Goal: Check status: Check status

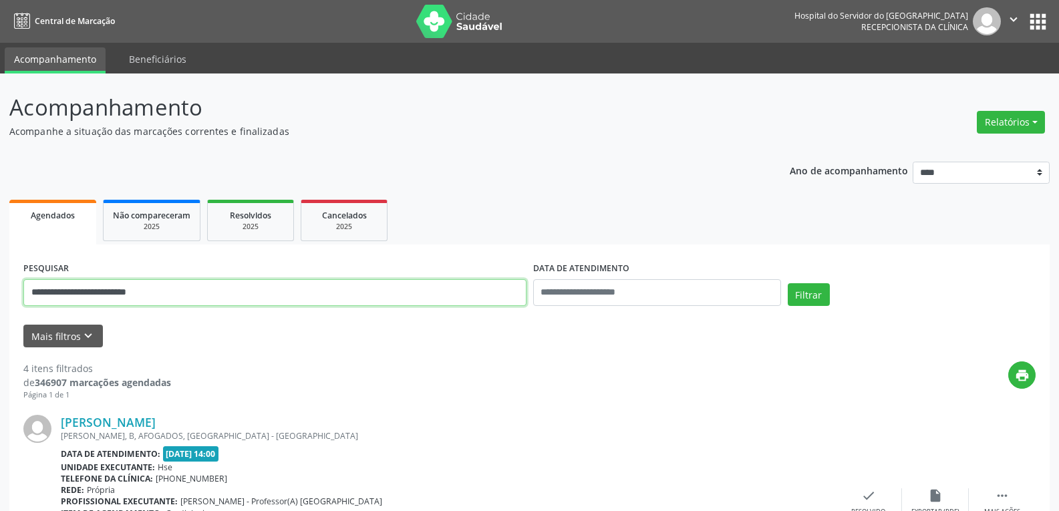
drag, startPoint x: 177, startPoint y: 296, endPoint x: 0, endPoint y: 292, distance: 177.1
click at [788, 283] on button "Filtrar" at bounding box center [809, 294] width 42 height 23
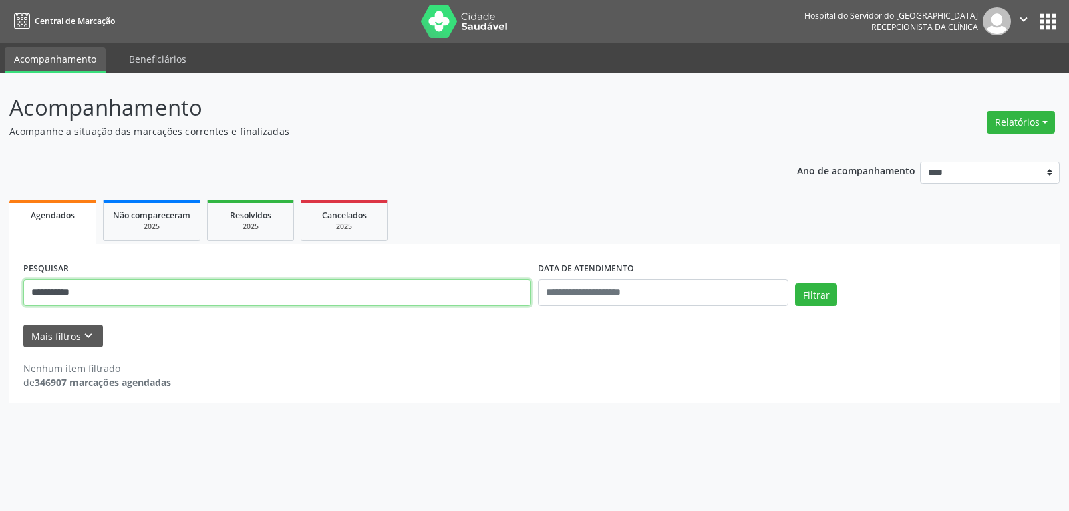
click at [53, 291] on input "**********" at bounding box center [277, 292] width 508 height 27
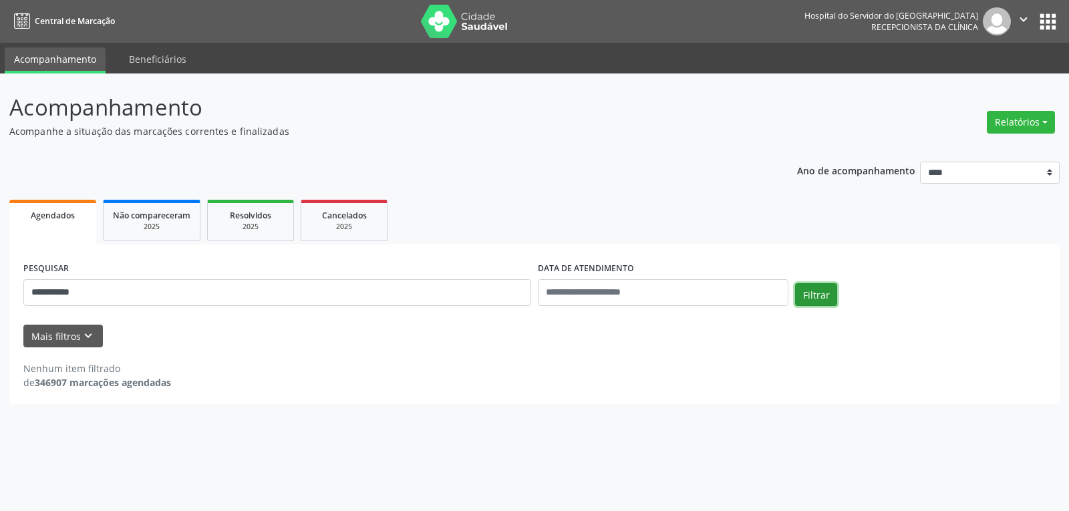
click at [805, 303] on button "Filtrar" at bounding box center [816, 294] width 42 height 23
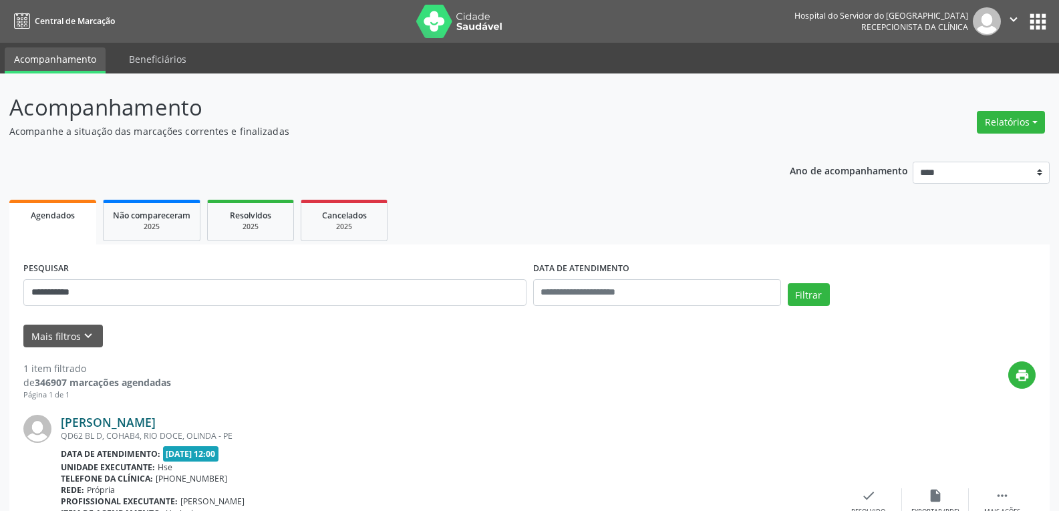
click at [110, 422] on link "[PERSON_NAME]" at bounding box center [108, 422] width 95 height 15
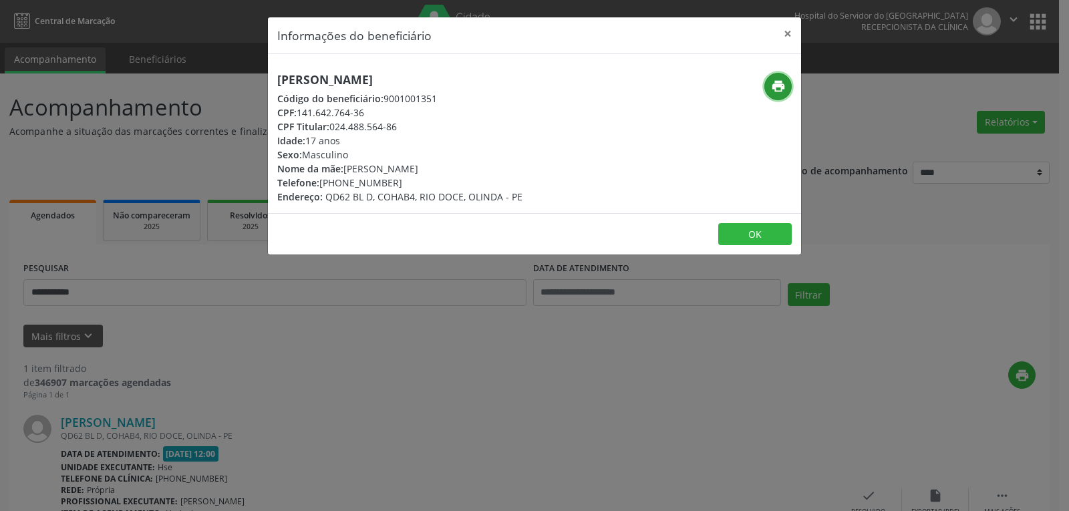
click at [781, 81] on icon "print" at bounding box center [778, 86] width 15 height 15
drag, startPoint x: 331, startPoint y: 124, endPoint x: 467, endPoint y: 125, distance: 136.3
click at [467, 125] on div "CPF Titular: 024.488.564-86" at bounding box center [399, 127] width 245 height 14
copy div "024.488.564-86"
drag, startPoint x: 339, startPoint y: 184, endPoint x: 434, endPoint y: 179, distance: 95.0
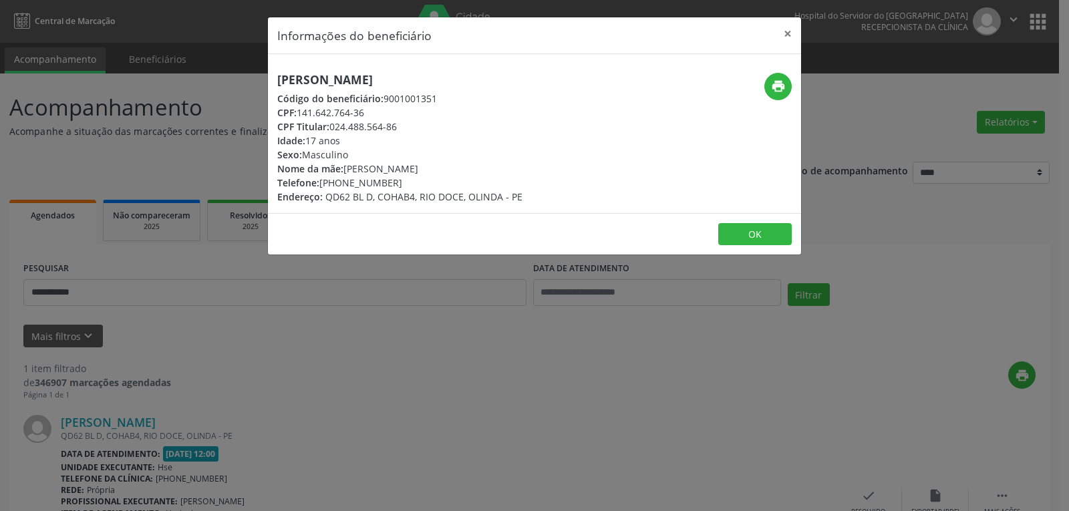
click at [434, 179] on div "Telefone: [PHONE_NUMBER]" at bounding box center [399, 183] width 245 height 14
copy div "99625-6165"
click at [786, 32] on button "×" at bounding box center [787, 33] width 27 height 33
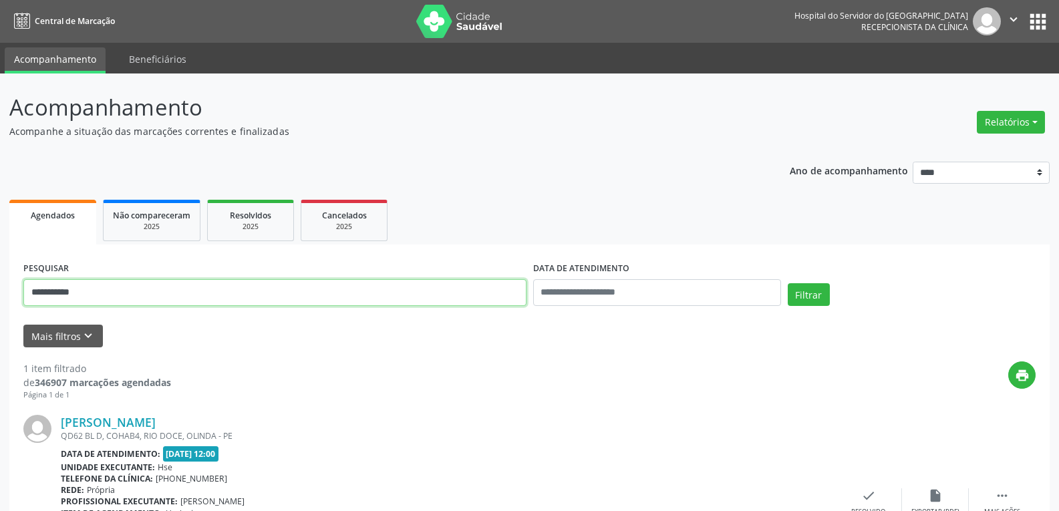
drag, startPoint x: 145, startPoint y: 293, endPoint x: 0, endPoint y: 287, distance: 145.1
click at [0, 287] on div "**********" at bounding box center [529, 350] width 1059 height 554
type input "**********"
click at [788, 283] on button "Filtrar" at bounding box center [809, 294] width 42 height 23
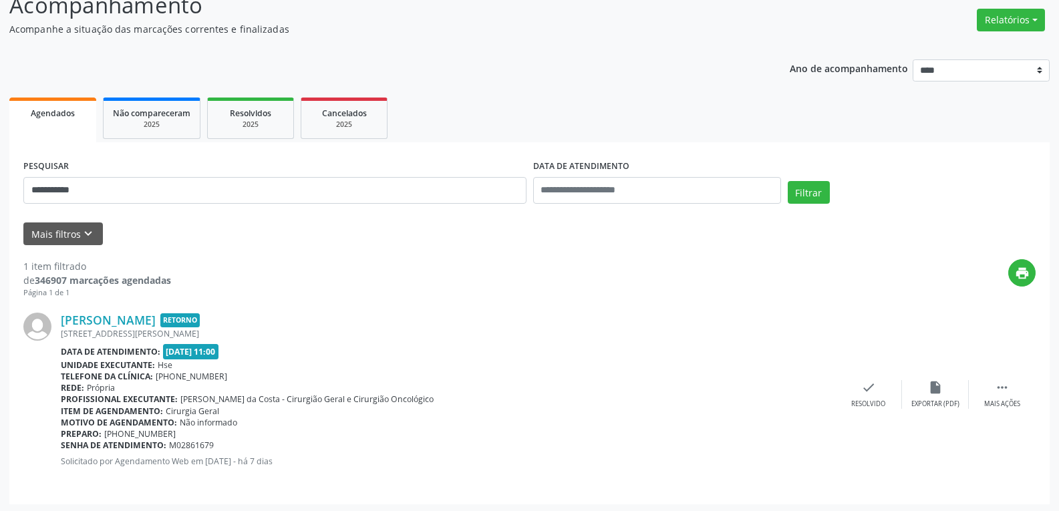
scroll to position [105, 0]
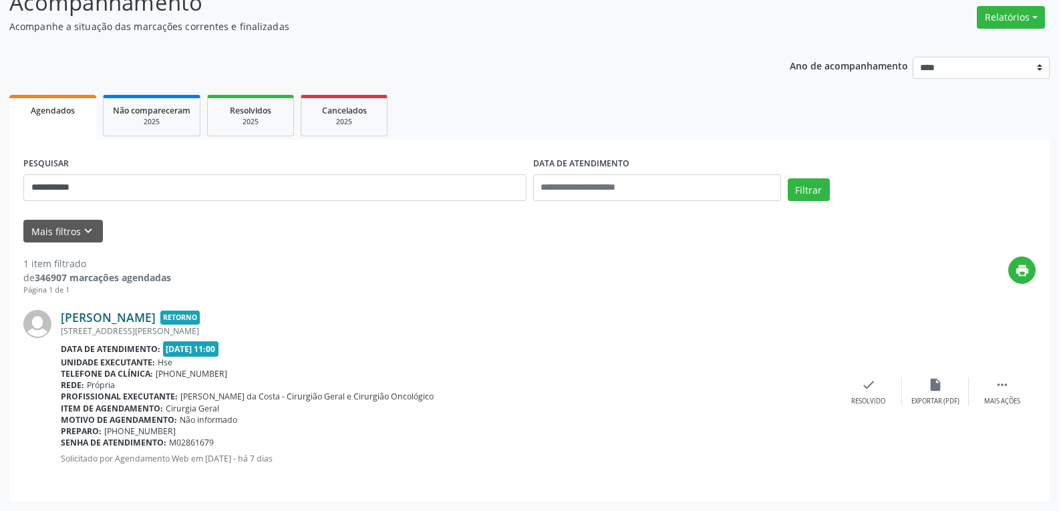
click at [135, 311] on link "[PERSON_NAME]" at bounding box center [108, 317] width 95 height 15
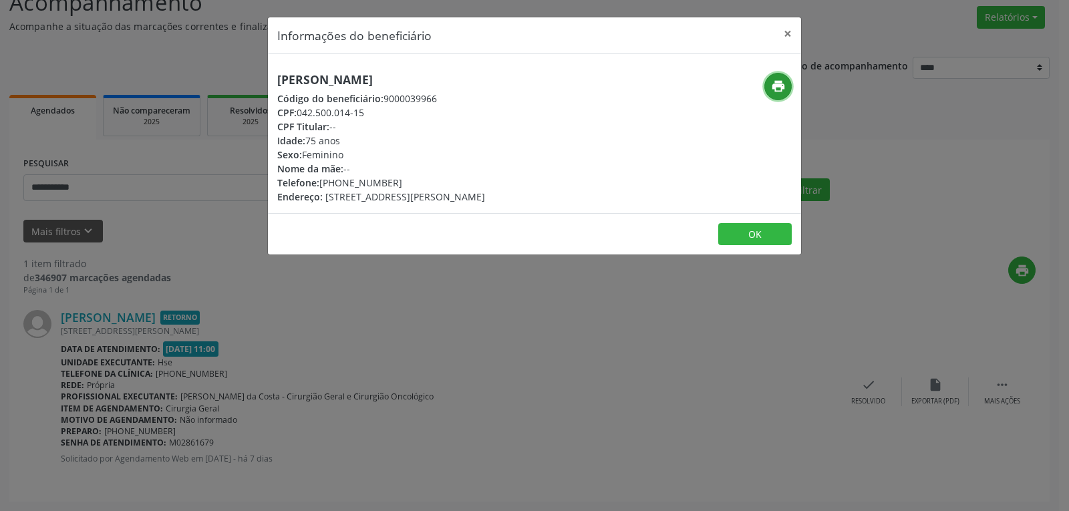
click at [775, 82] on icon "print" at bounding box center [778, 86] width 15 height 15
drag, startPoint x: 299, startPoint y: 108, endPoint x: 375, endPoint y: 106, distance: 76.2
click at [375, 106] on div "CPF: 042.500.014-15" at bounding box center [381, 113] width 208 height 14
copy div "042.500.014-15"
drag, startPoint x: 341, startPoint y: 183, endPoint x: 425, endPoint y: 182, distance: 83.5
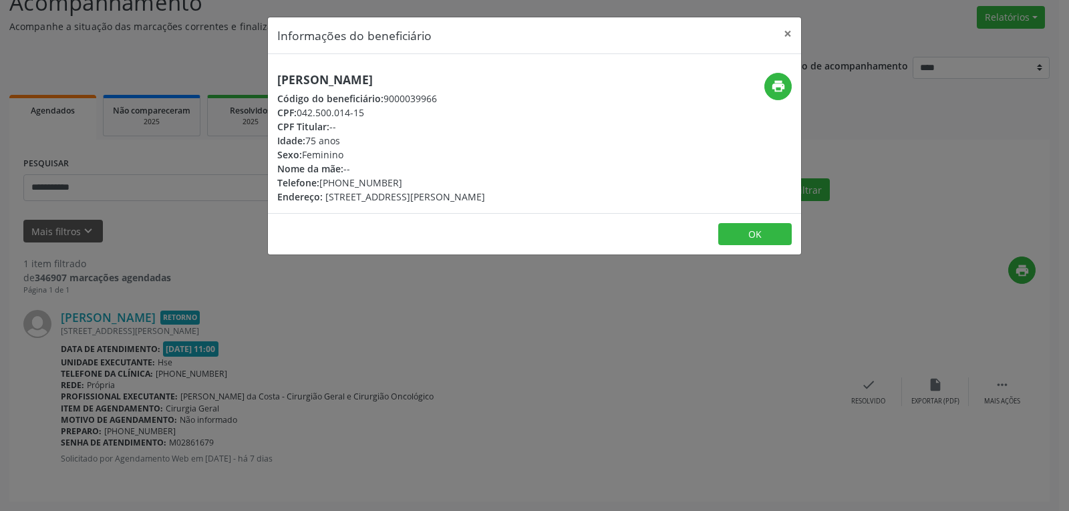
click at [425, 182] on div "Telefone: [PHONE_NUMBER]" at bounding box center [381, 183] width 208 height 14
copy div "99426-3893"
click at [795, 33] on button "×" at bounding box center [787, 33] width 27 height 33
